Goal: Information Seeking & Learning: Learn about a topic

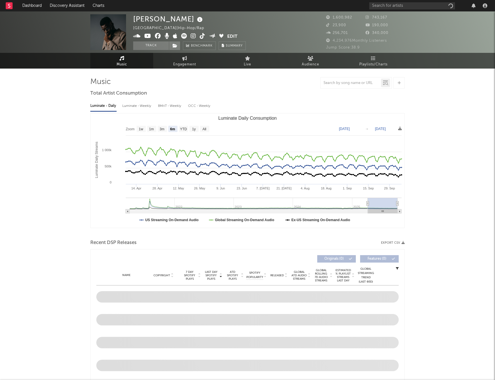
select select "6m"
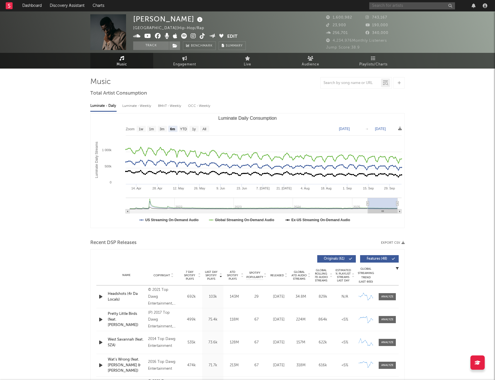
click at [387, 4] on input "text" at bounding box center [413, 5] width 86 height 7
type input "LG Malique"
click at [401, 5] on input "LG Malique" at bounding box center [413, 5] width 86 height 7
click at [392, 18] on div "LG Malique" at bounding box center [421, 17] width 63 height 7
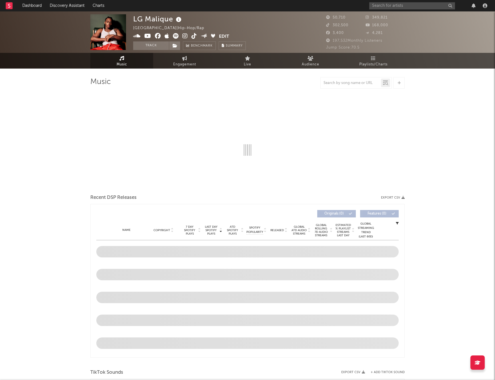
select select "6m"
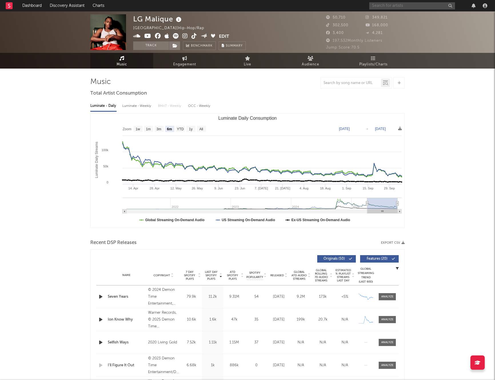
click at [423, 7] on input "text" at bounding box center [413, 5] width 86 height 7
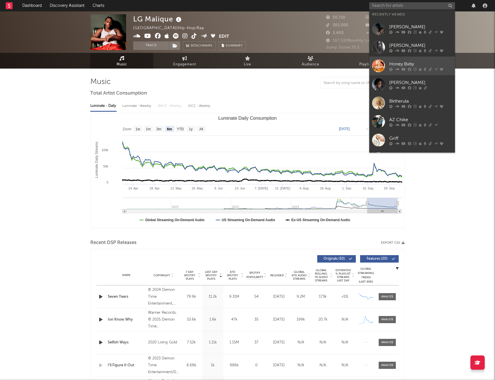
click at [392, 66] on div "Honey Bxby" at bounding box center [421, 64] width 63 height 7
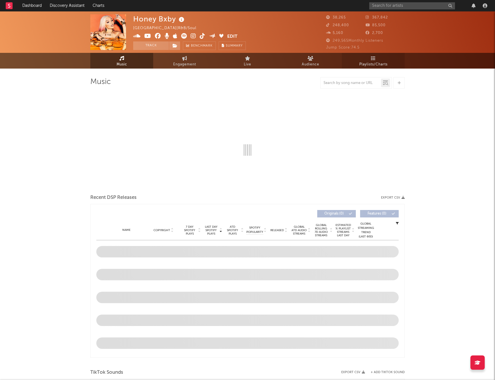
select select "6m"
